Goal: Information Seeking & Learning: Check status

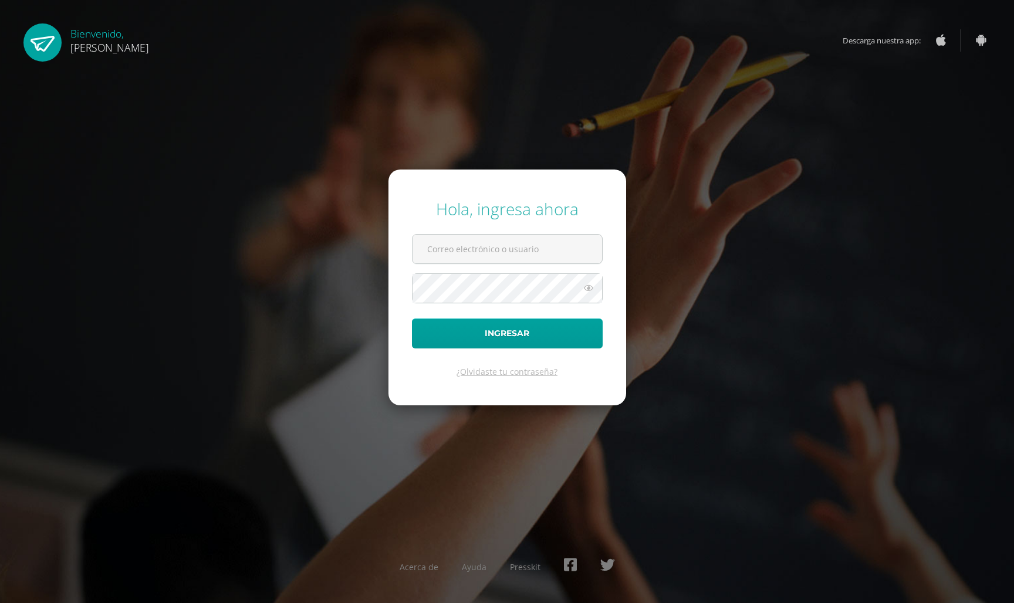
type input "20190203@ps.gt"
click at [515, 346] on button "Ingresar" at bounding box center [507, 334] width 191 height 30
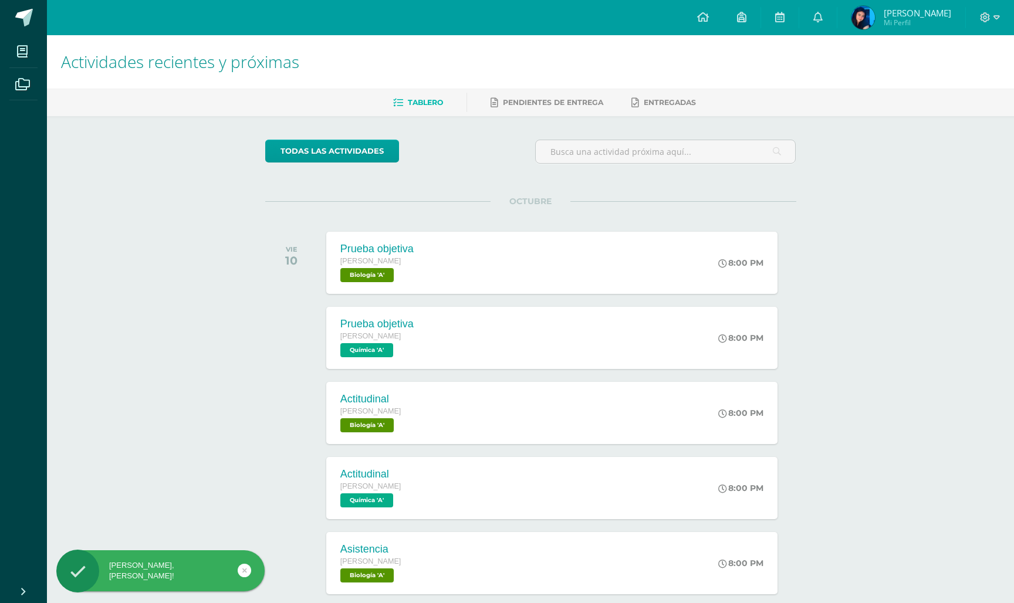
click at [919, 6] on span "Stefani Lucía Mi Perfil" at bounding box center [901, 17] width 104 height 23
click at [905, 16] on span "[PERSON_NAME]" at bounding box center [917, 13] width 67 height 12
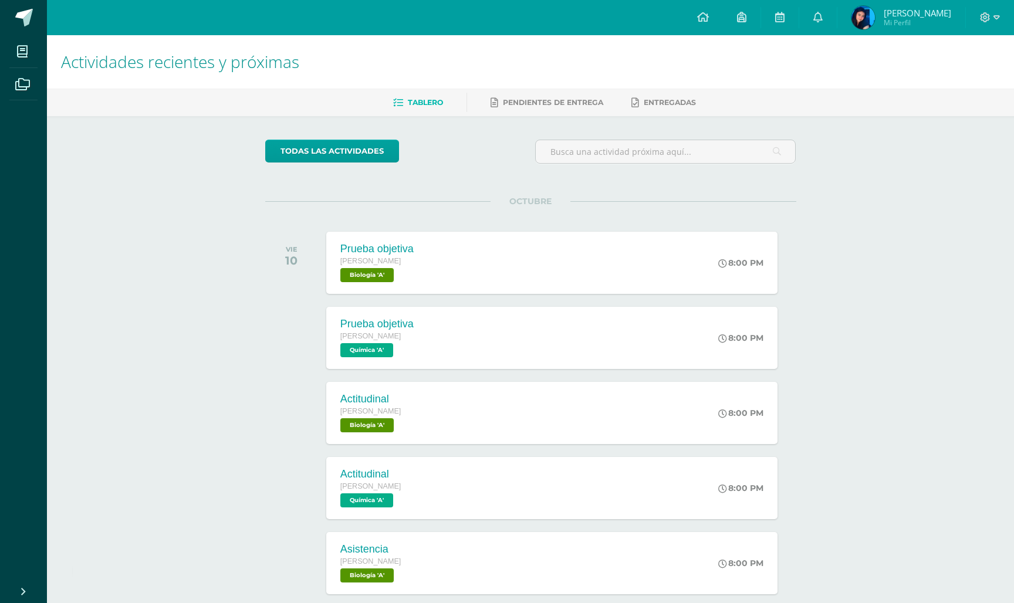
click at [918, 13] on span "[PERSON_NAME]" at bounding box center [917, 13] width 67 height 12
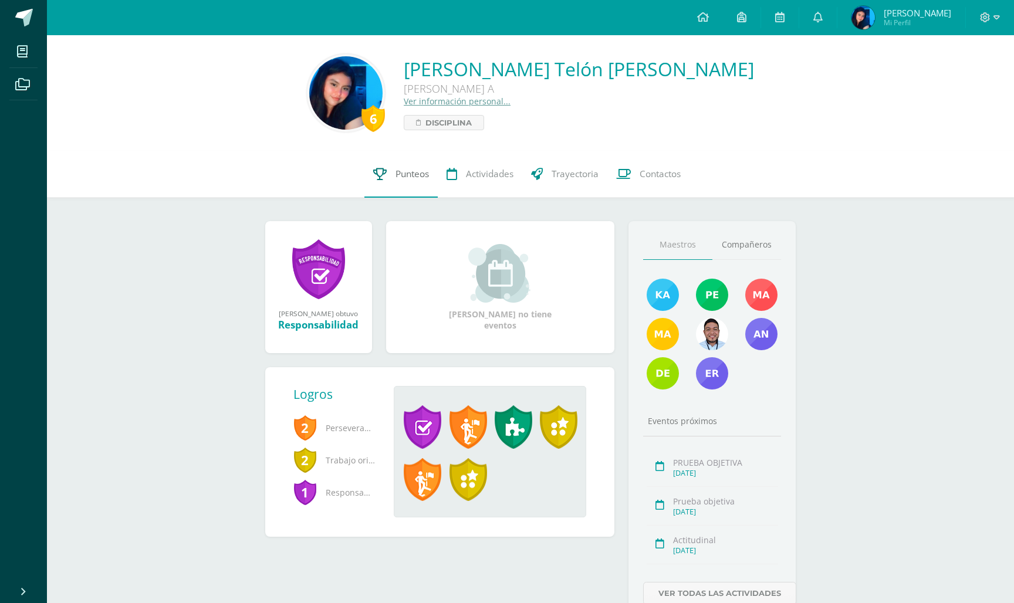
click at [407, 177] on span "Punteos" at bounding box center [411, 174] width 33 height 12
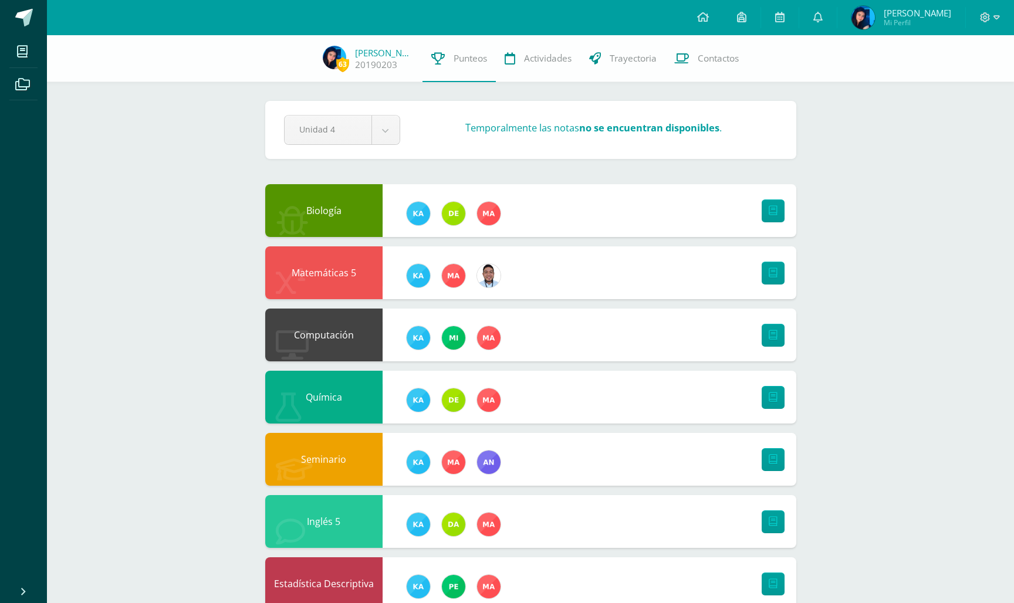
click at [639, 126] on strong "no se encuentran disponibles" at bounding box center [649, 127] width 140 height 13
click at [393, 131] on body "Mis cursos Archivos Cerrar panel Biología Quinto Bachillerato "A" Ciencias Soci…" at bounding box center [507, 441] width 1014 height 882
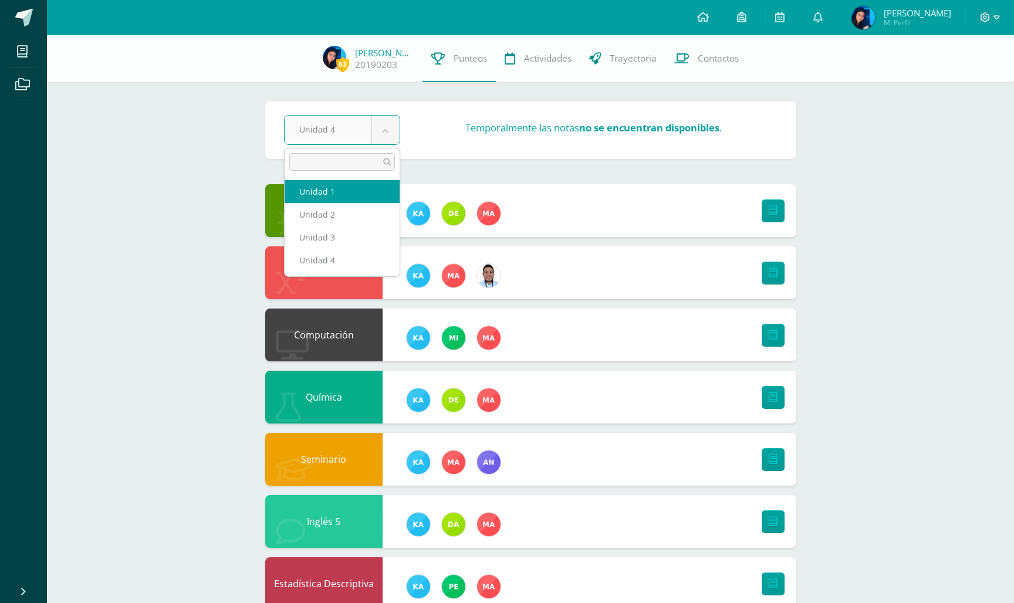
select select "Unidad 1"
click at [391, 136] on body "Mis cursos Archivos Cerrar panel Biología Quinto Bachillerato "A" Ciencias Soci…" at bounding box center [507, 441] width 1014 height 882
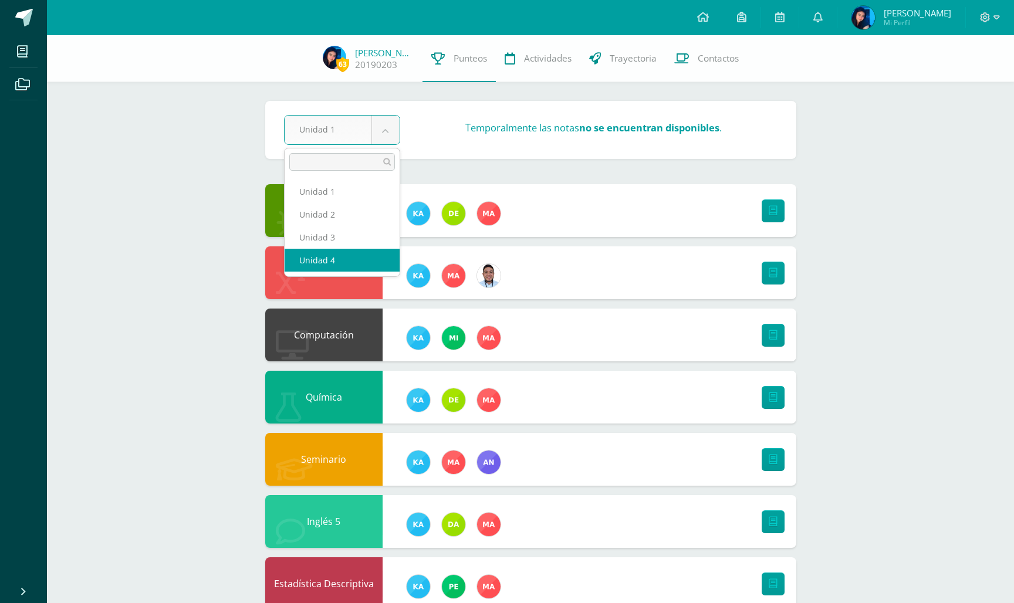
select select "Unidad 4"
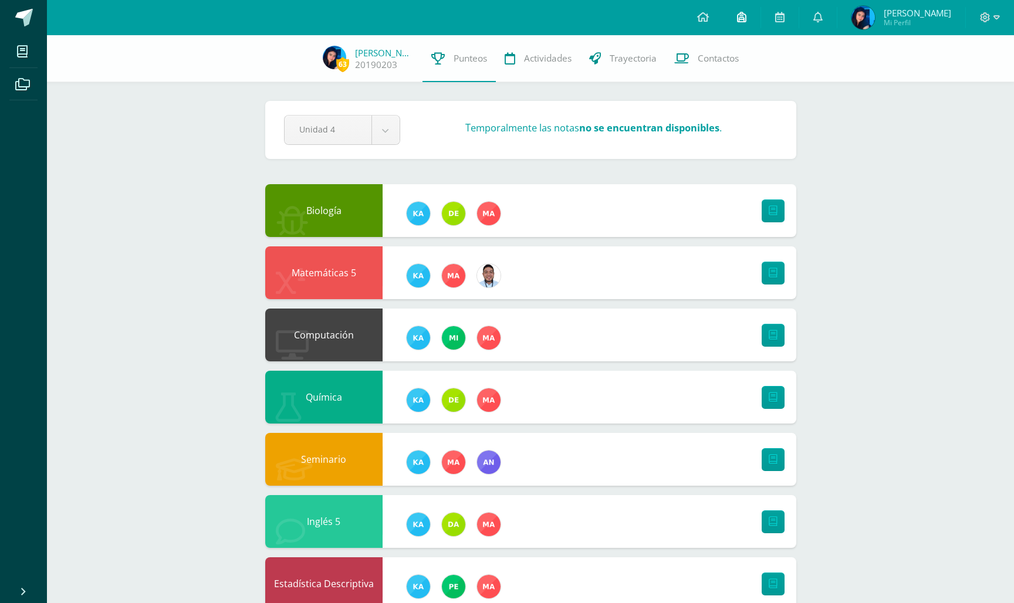
click at [746, 21] on icon at bounding box center [741, 17] width 9 height 11
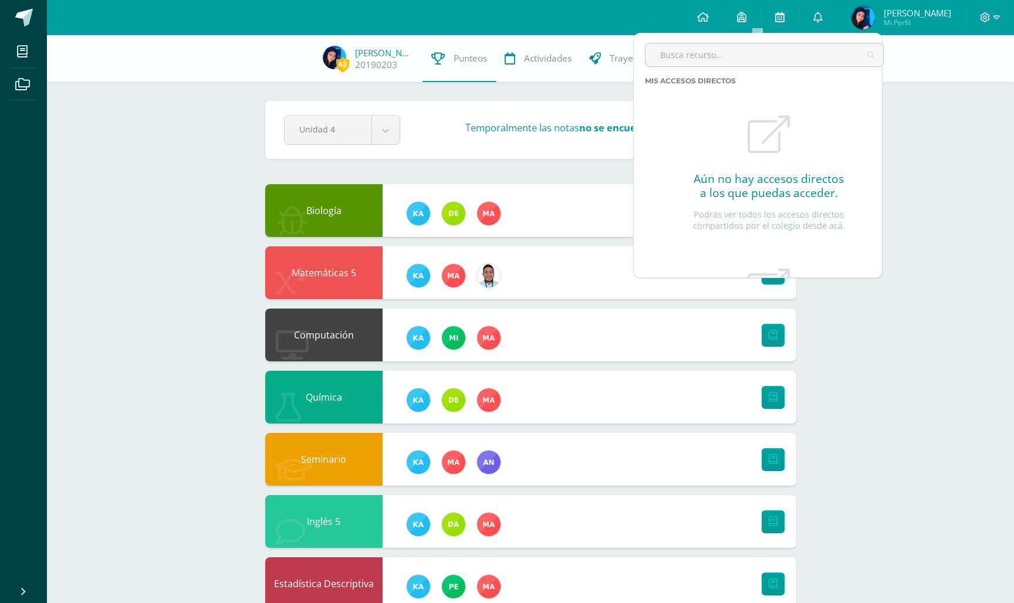
click at [785, 22] on icon at bounding box center [779, 17] width 9 height 11
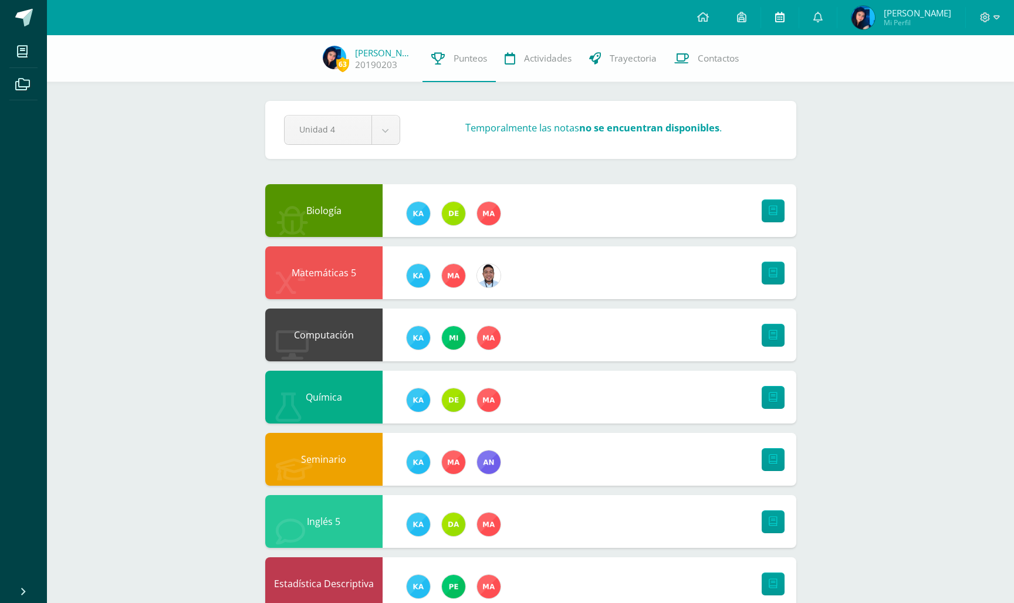
click at [785, 22] on icon at bounding box center [779, 17] width 9 height 11
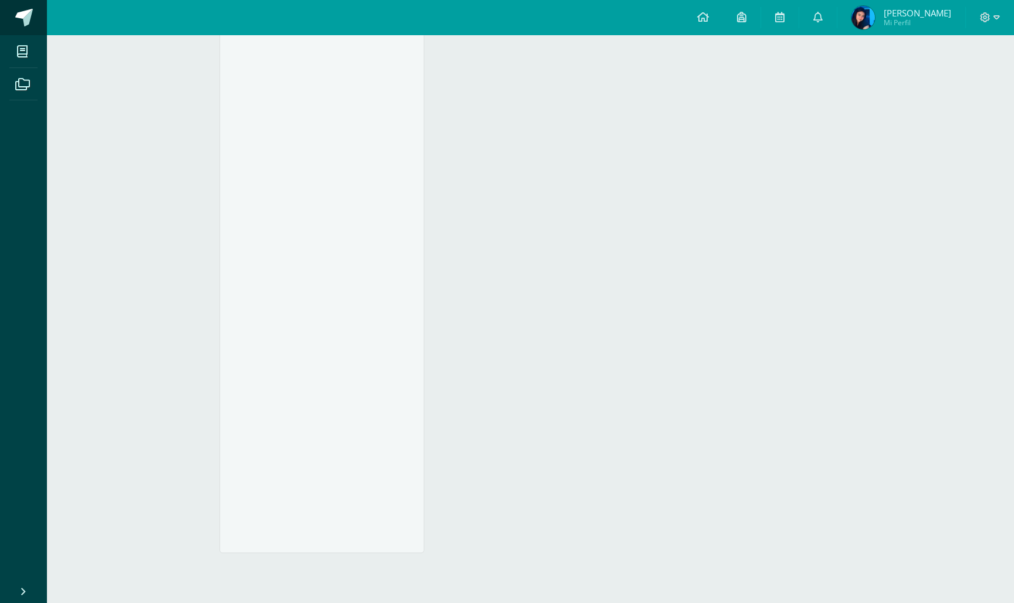
scroll to position [2328, 0]
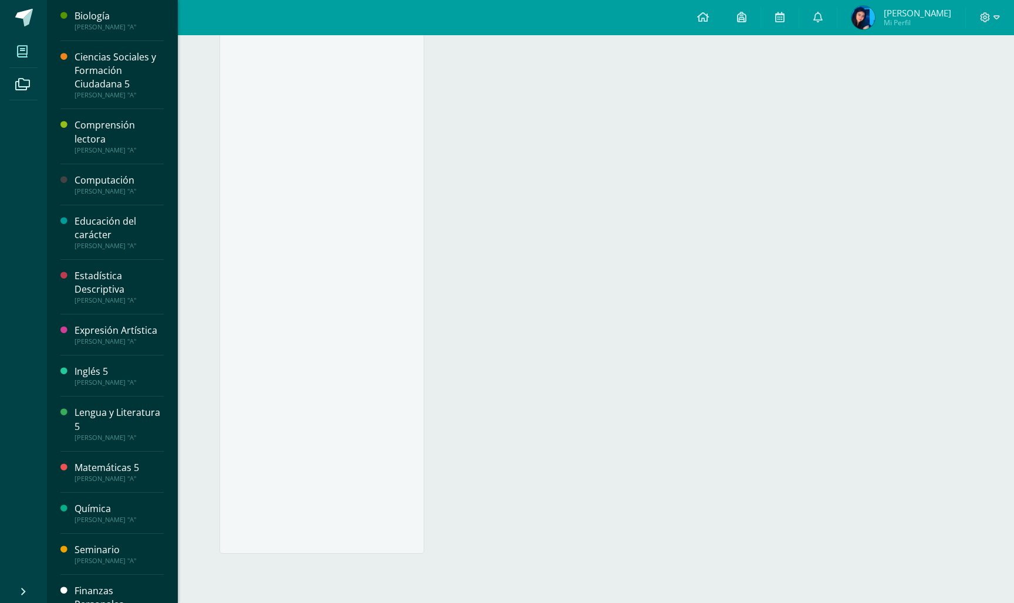
click at [25, 49] on icon at bounding box center [22, 52] width 11 height 12
click at [123, 75] on div "Ciencias Sociales y Formación Ciudadana 5" at bounding box center [119, 70] width 89 height 40
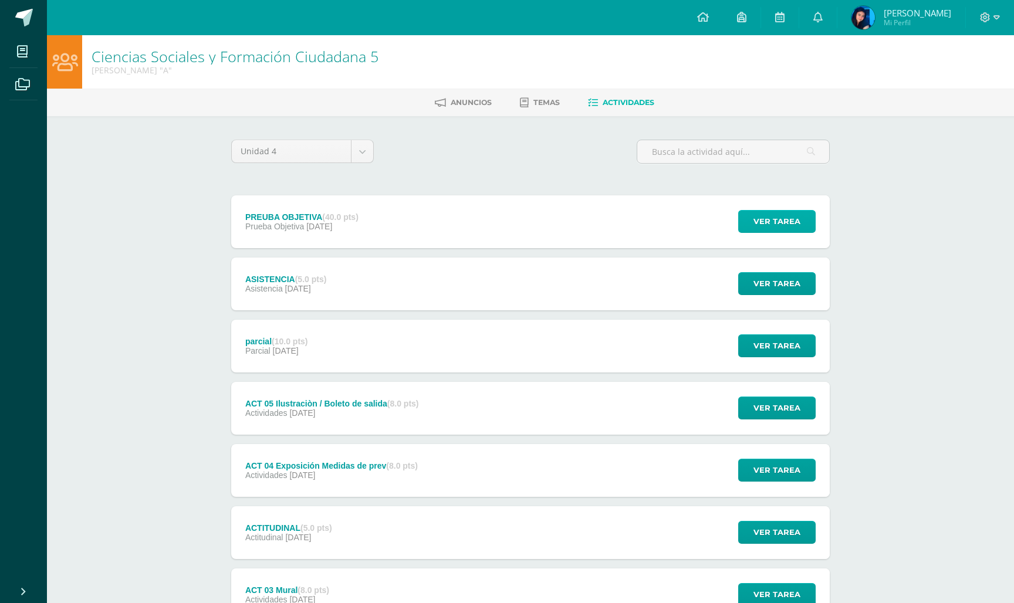
click at [754, 217] on button "Ver tarea" at bounding box center [776, 221] width 77 height 23
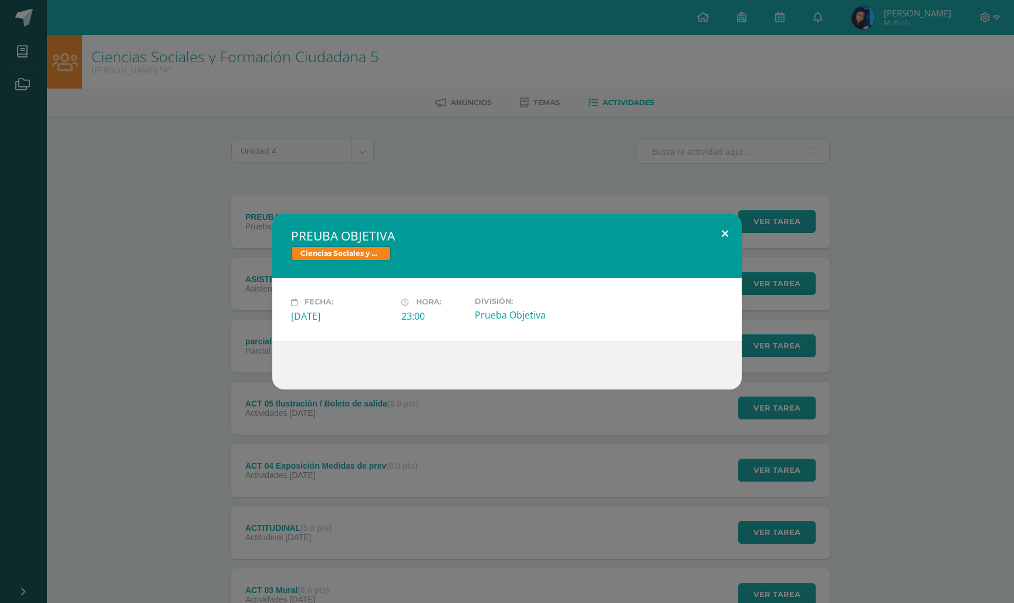
click at [725, 224] on button at bounding box center [724, 234] width 33 height 40
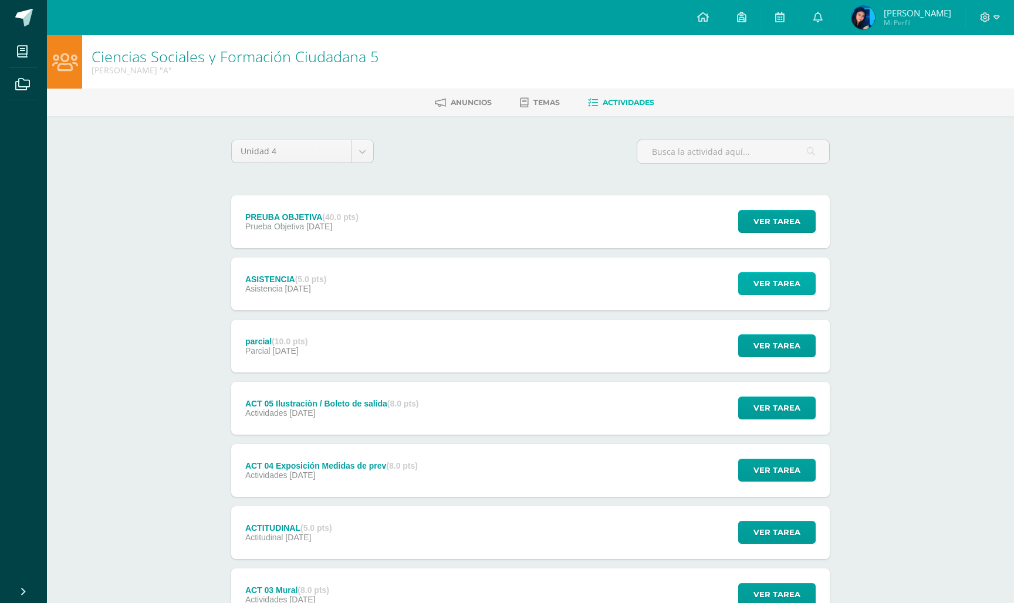
click at [758, 276] on span "Ver tarea" at bounding box center [776, 284] width 47 height 22
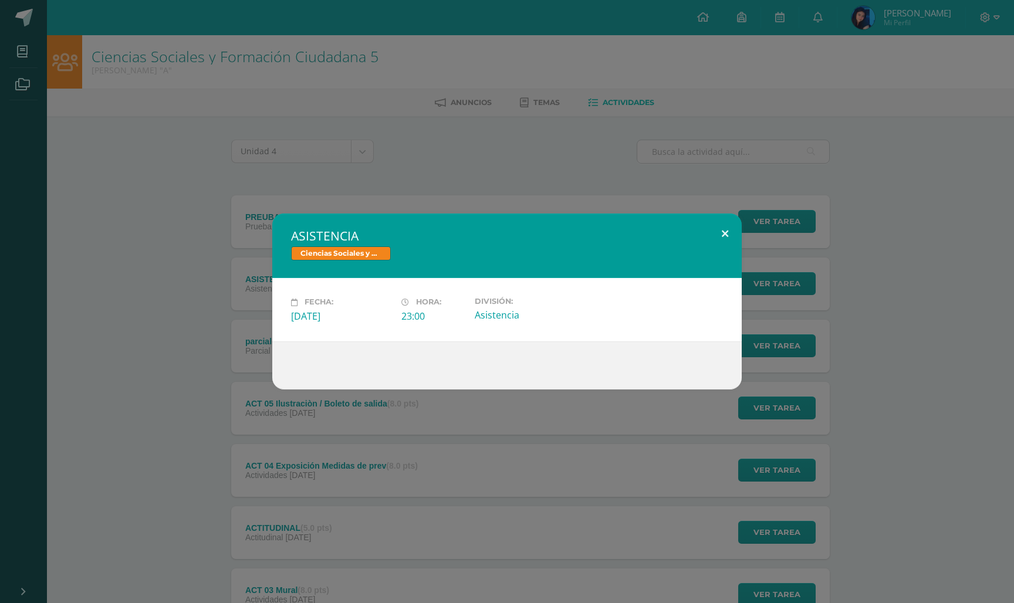
click at [730, 236] on button at bounding box center [724, 234] width 33 height 40
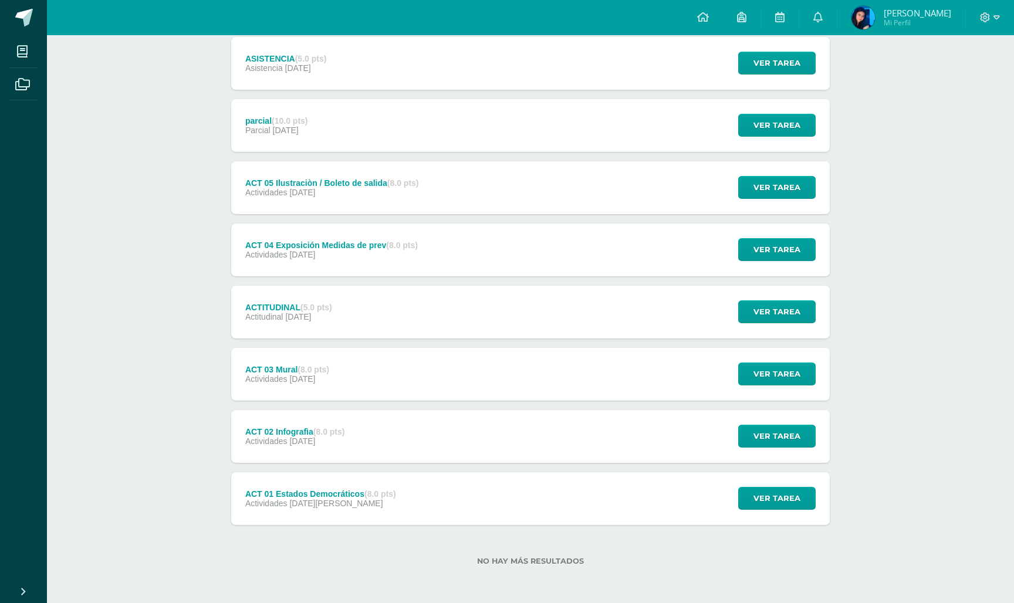
scroll to position [221, 0]
